Goal: Find specific page/section: Locate a particular part of the current website

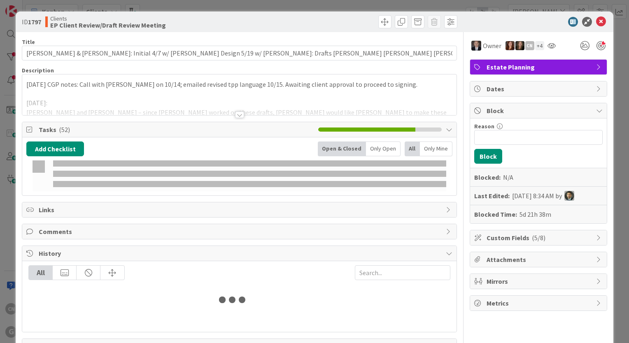
type input "[PERSON_NAME]"
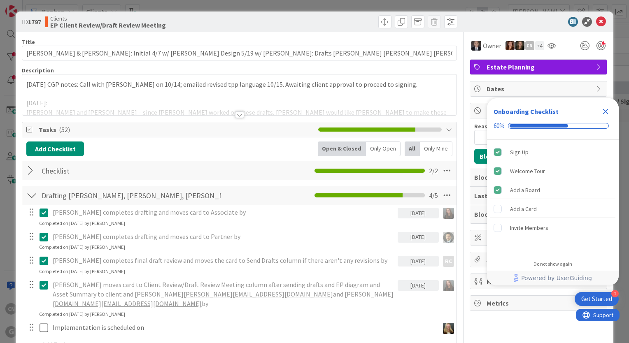
click at [602, 114] on icon "Close Checklist" at bounding box center [606, 112] width 10 height 10
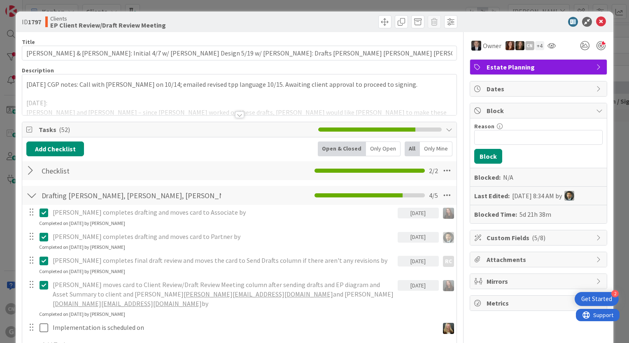
click at [26, 85] on p "10/15/25 CGP notes: Call with Greg on 10/14; emailed revised tpp language 10/15…" at bounding box center [239, 84] width 426 height 9
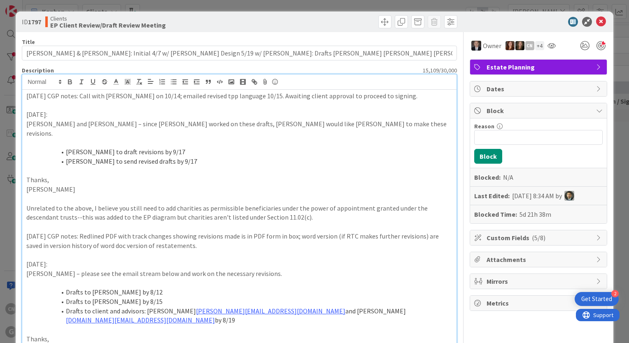
click at [27, 95] on p "10/15/25 CGP notes: Call with Greg on 10/14; emailed revised tpp language 10/15…" at bounding box center [239, 95] width 426 height 9
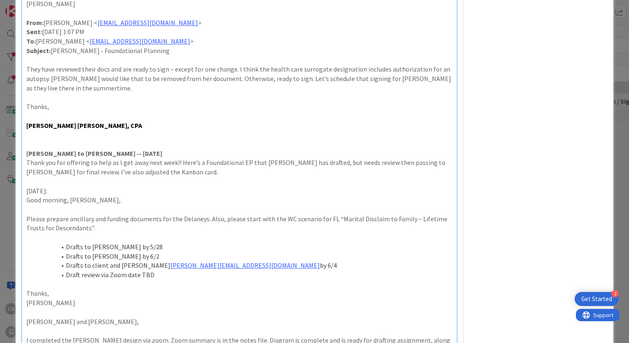
scroll to position [1383, 0]
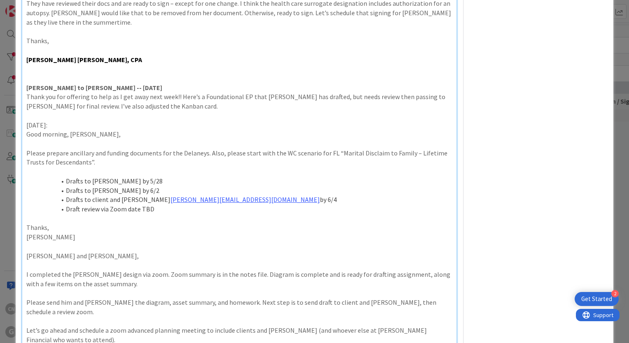
click at [603, 232] on div "ID 1797 Clients EP Client Review/Draft Review Meeting Title 126 / 128 Delaney, …" at bounding box center [315, 204] width 598 height 3152
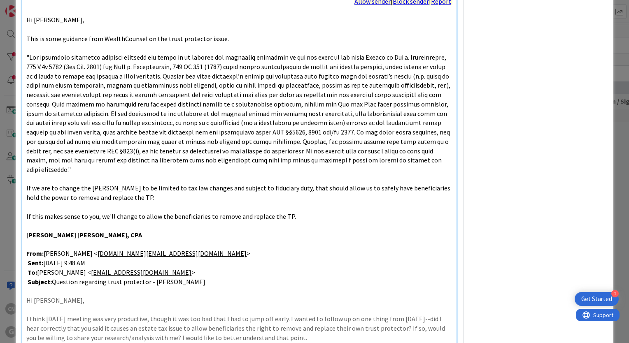
scroll to position [652, 0]
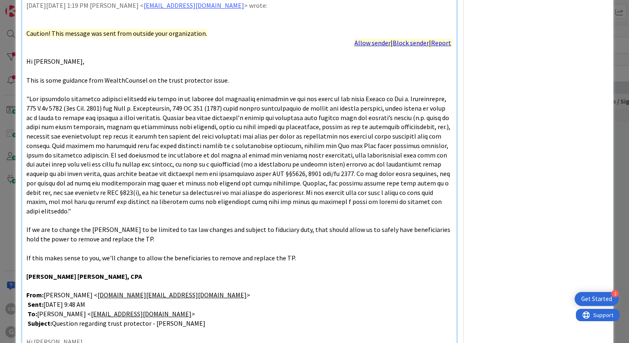
drag, startPoint x: 622, startPoint y: 100, endPoint x: 624, endPoint y: 106, distance: 6.7
click at [624, 106] on div "ID 1797 Clients EP Client Review/Draft Review Meeting Title 126 / 128 Delaney, …" at bounding box center [314, 171] width 629 height 343
